Goal: Book appointment/travel/reservation

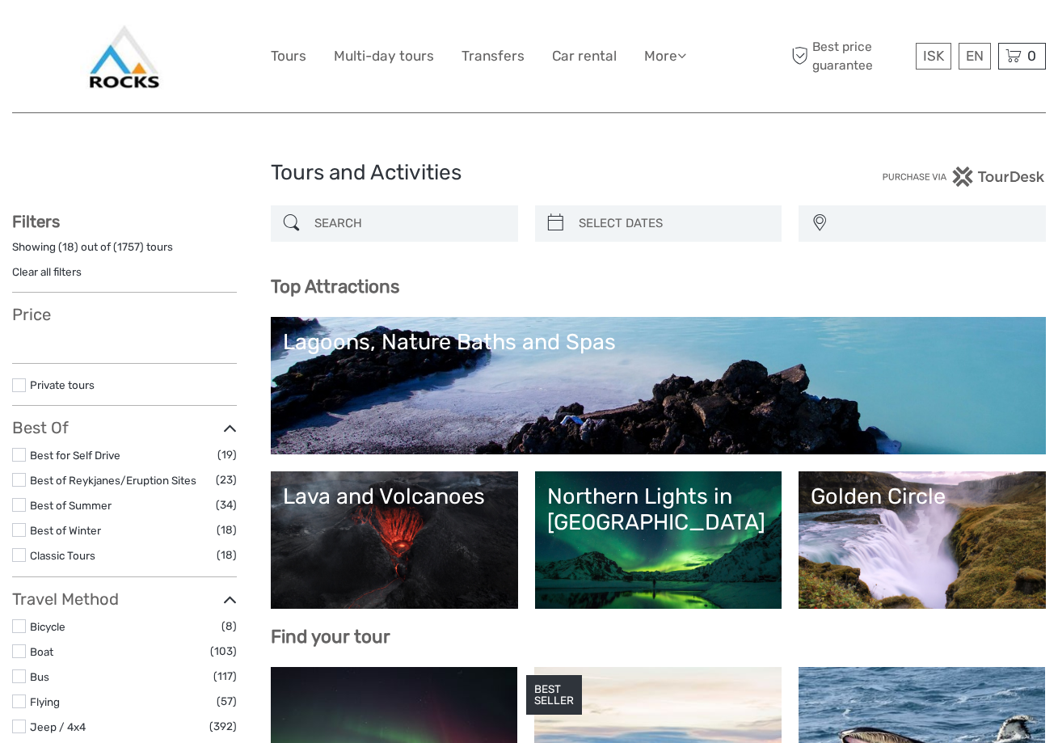
select select
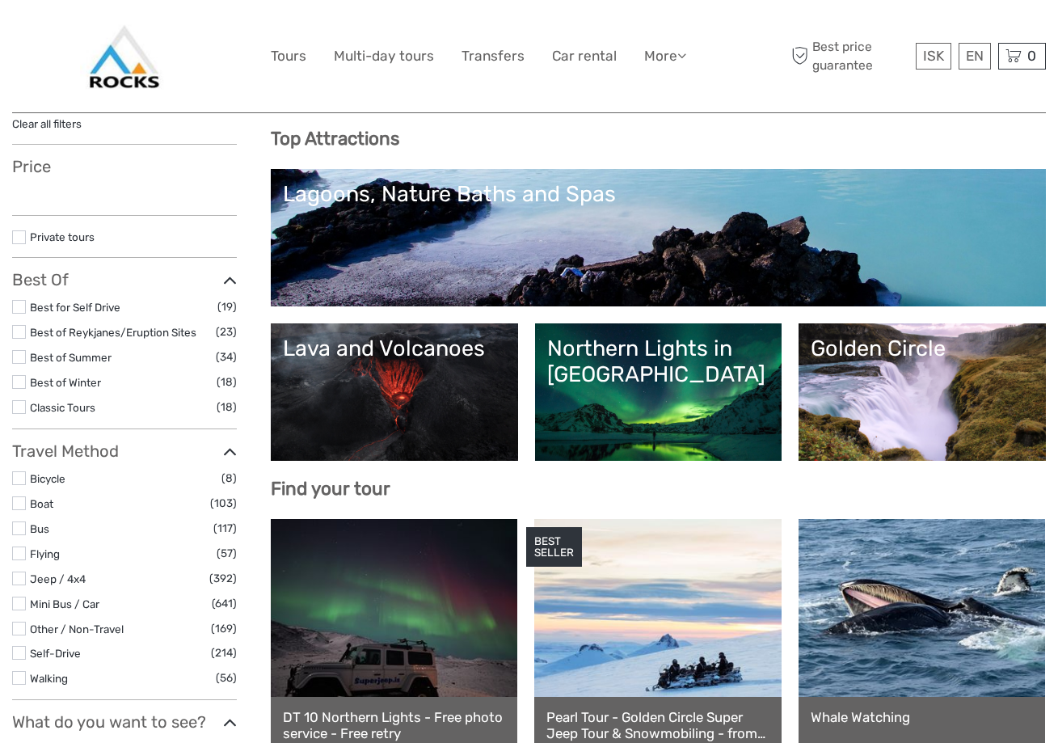
scroll to position [151, 0]
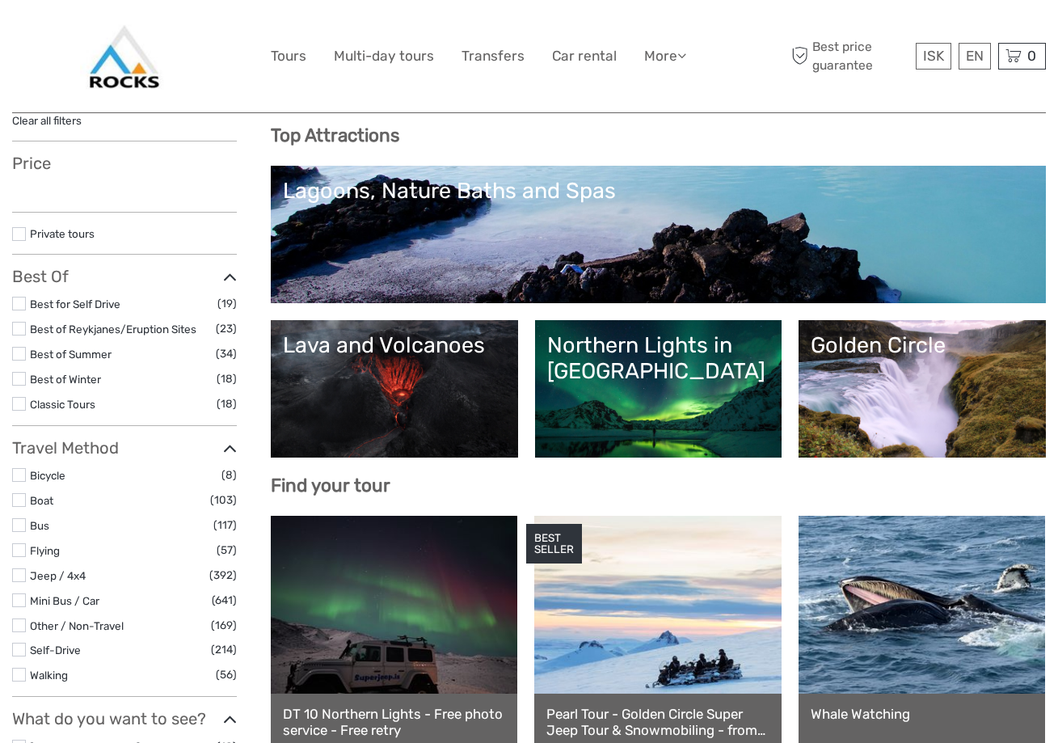
select select
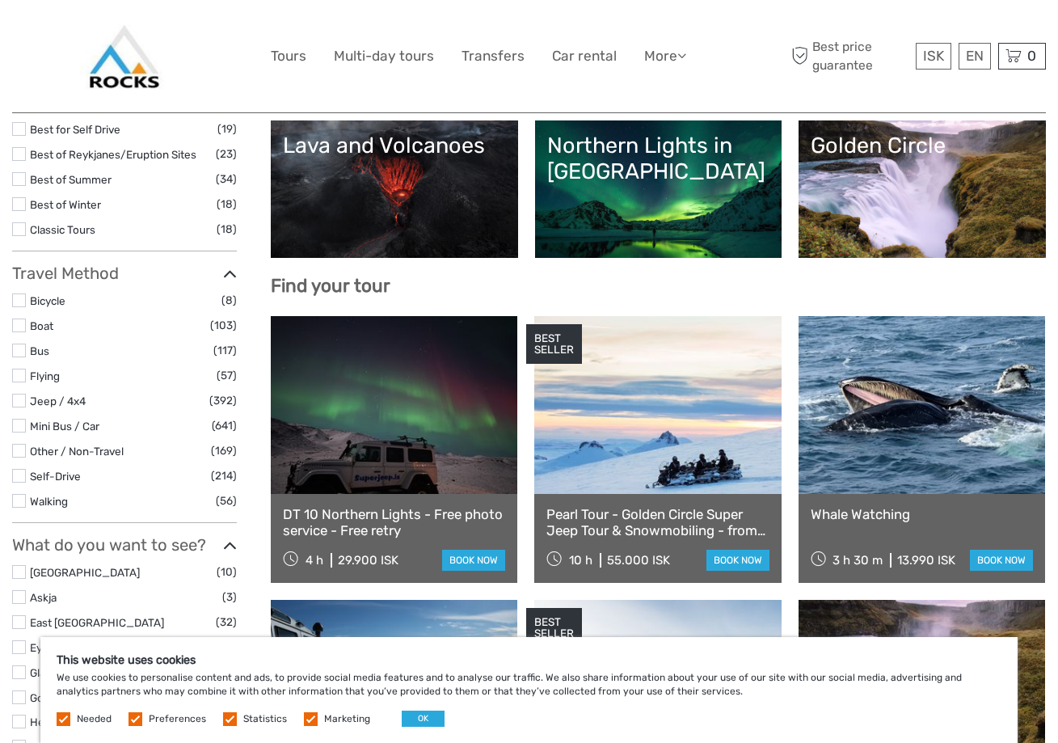
scroll to position [571, 0]
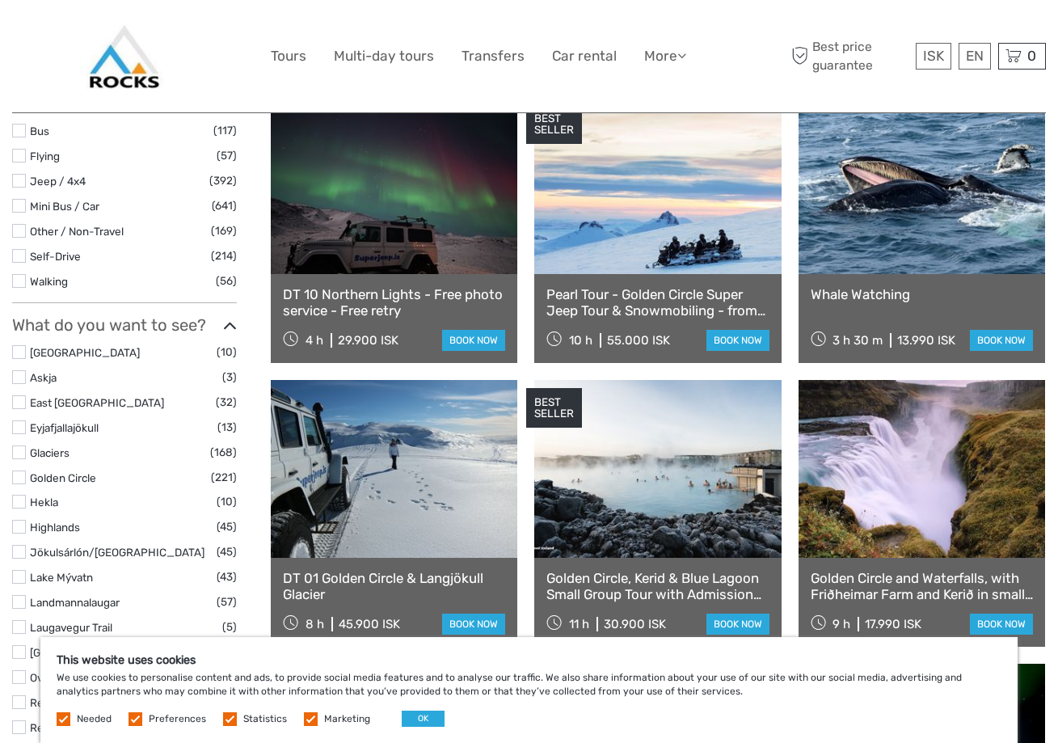
drag, startPoint x: 606, startPoint y: 337, endPoint x: 621, endPoint y: 348, distance: 19.1
click at [666, 341] on div "10 h 55.000 ISK" at bounding box center [609, 339] width 124 height 23
drag, startPoint x: 339, startPoint y: 342, endPoint x: 437, endPoint y: 342, distance: 98.6
click at [437, 342] on div "4 h 29.900 ISK book now" at bounding box center [394, 339] width 222 height 23
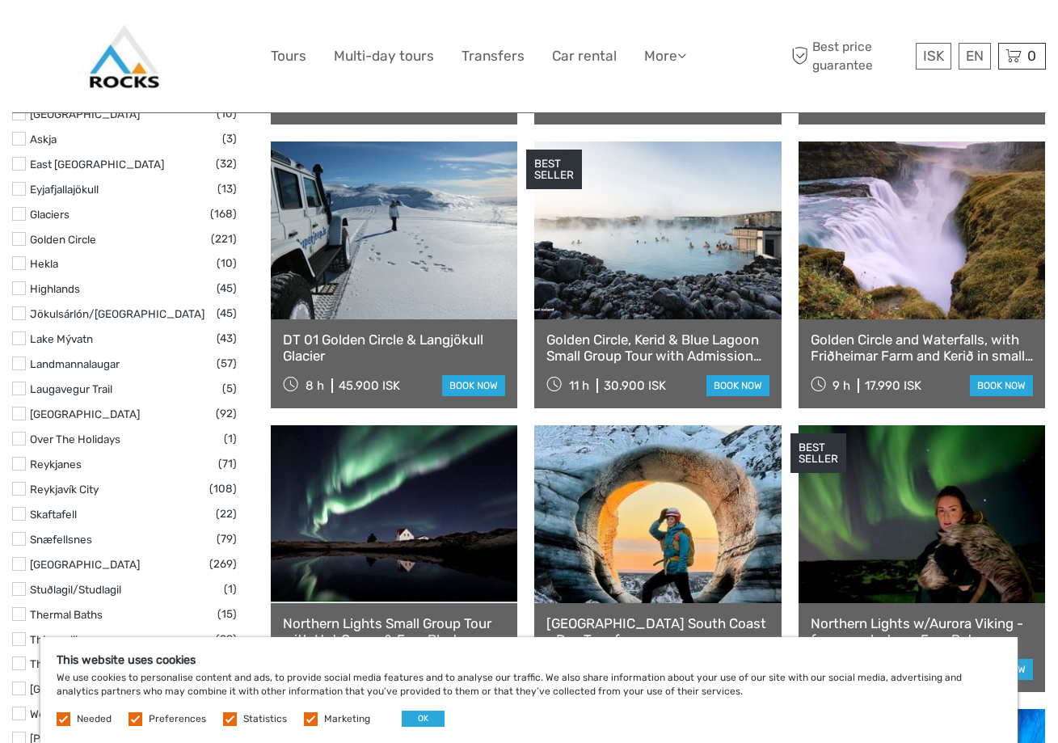
scroll to position [812, 0]
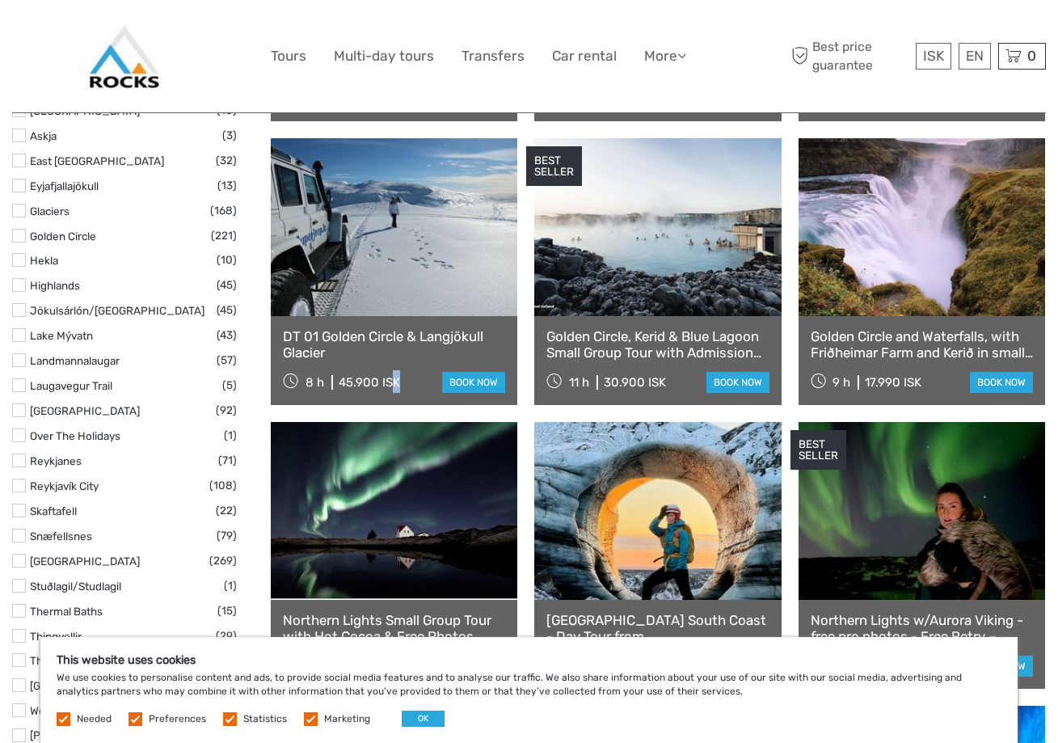
drag, startPoint x: 395, startPoint y: 390, endPoint x: 344, endPoint y: 396, distance: 51.3
click at [344, 396] on div "DT 01 Golden Circle & Langjökull Glacier 8 h 45.900 ISK book now" at bounding box center [394, 360] width 247 height 89
click at [385, 390] on div "8 h 45.900 ISK" at bounding box center [341, 381] width 117 height 23
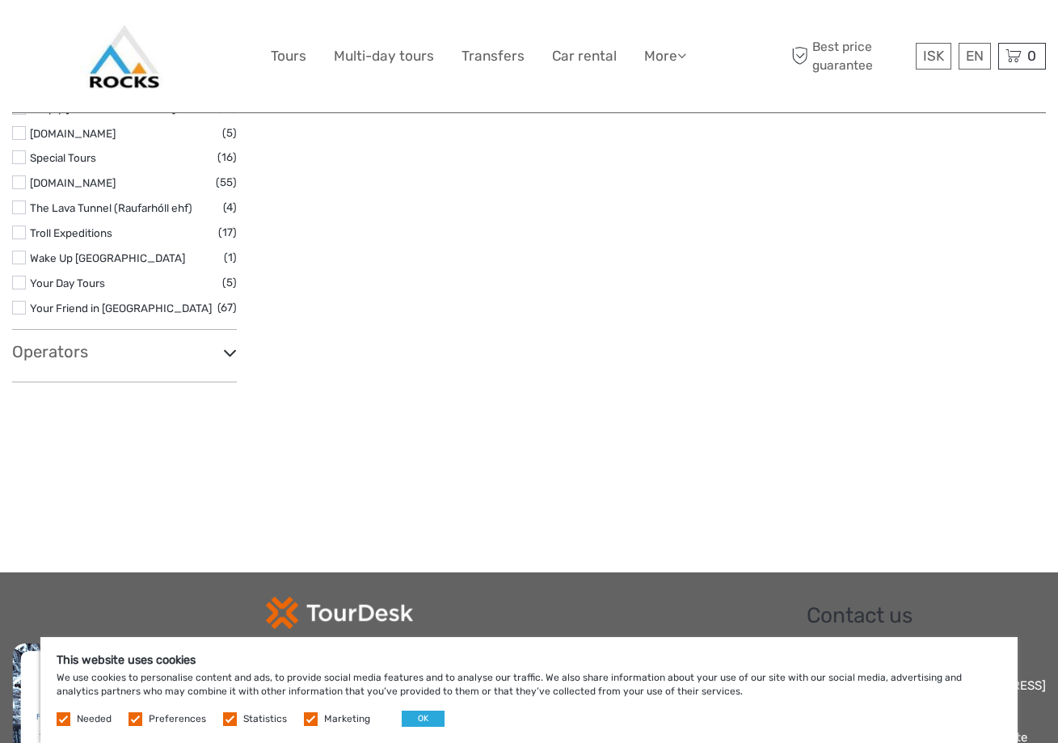
scroll to position [0, 0]
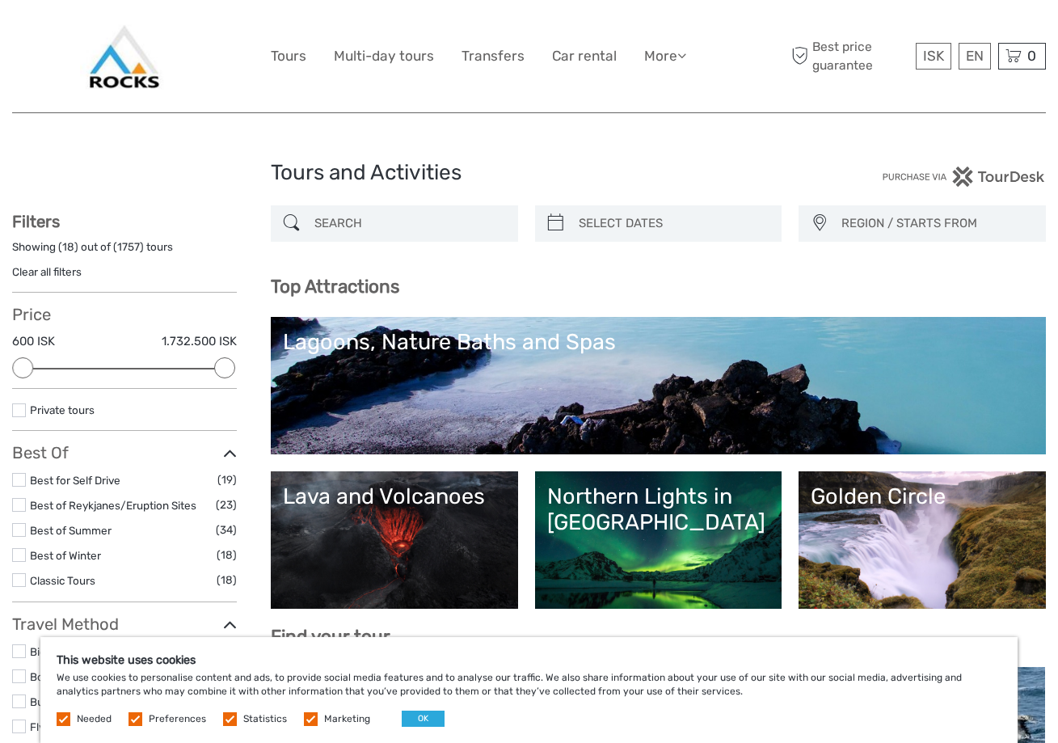
click at [128, 82] on img at bounding box center [124, 56] width 88 height 88
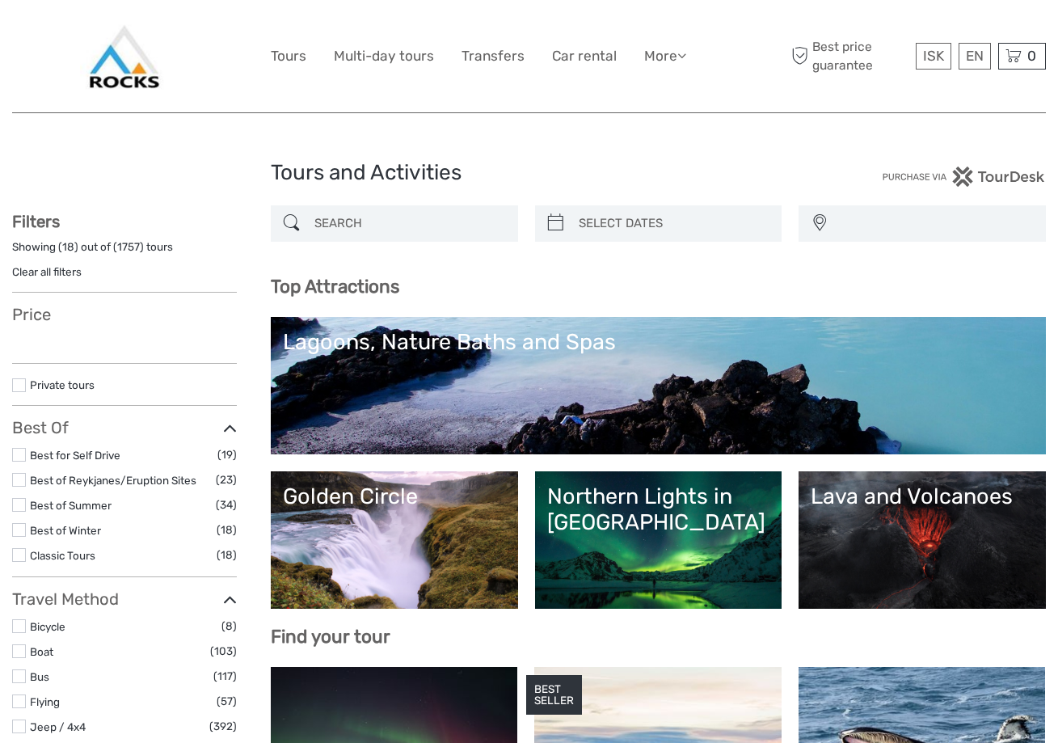
select select
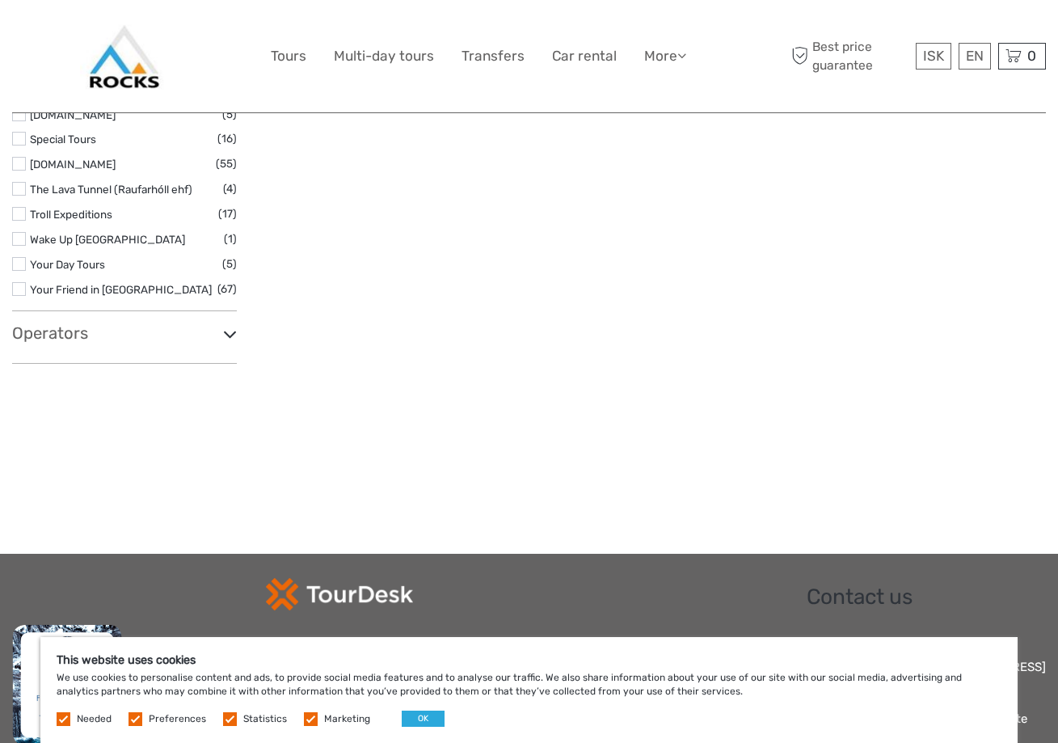
scroll to position [2834, 0]
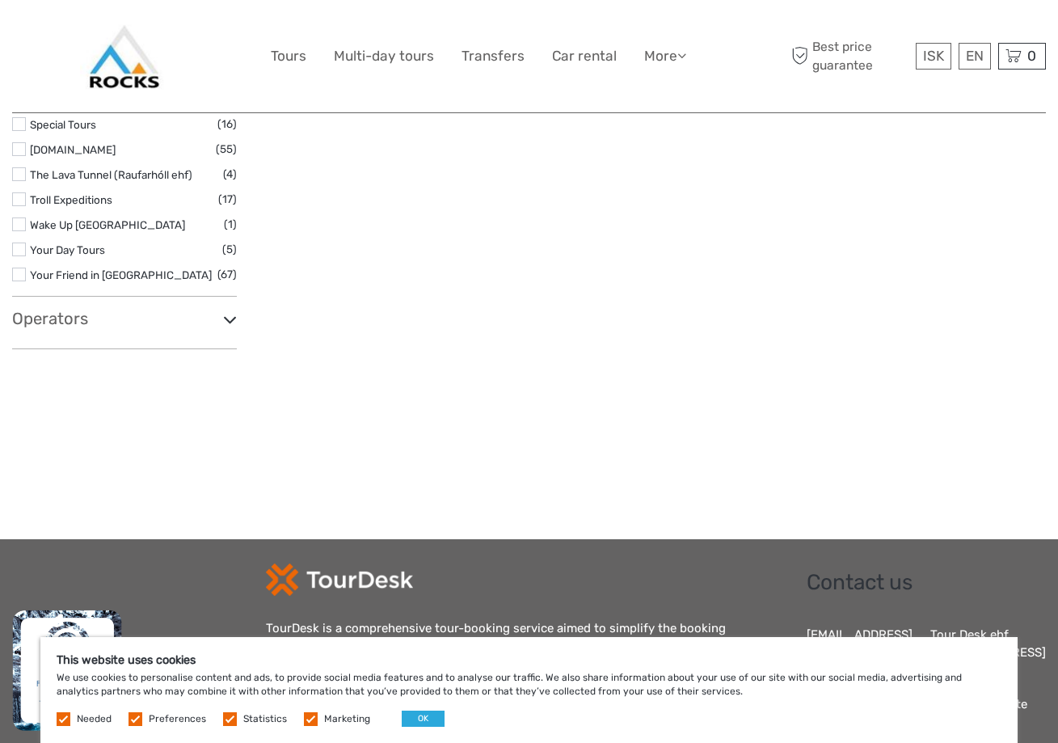
click at [453, 563] on div at bounding box center [519, 579] width 507 height 32
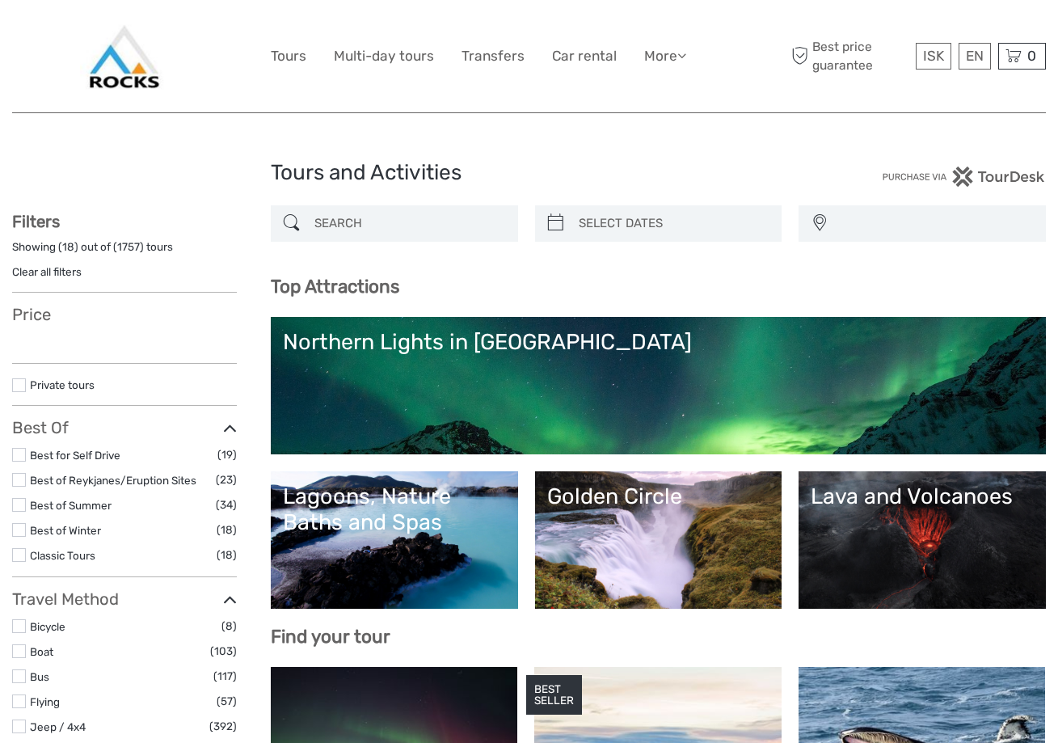
select select
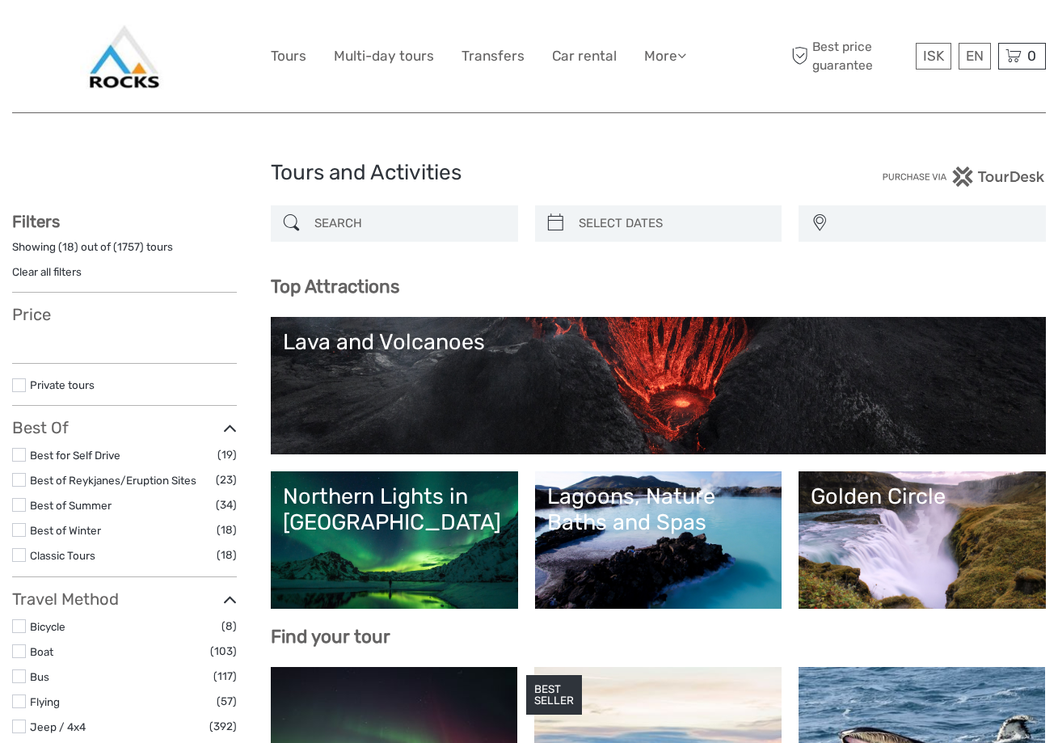
select select
